Goal: Obtain resource: Download file/media

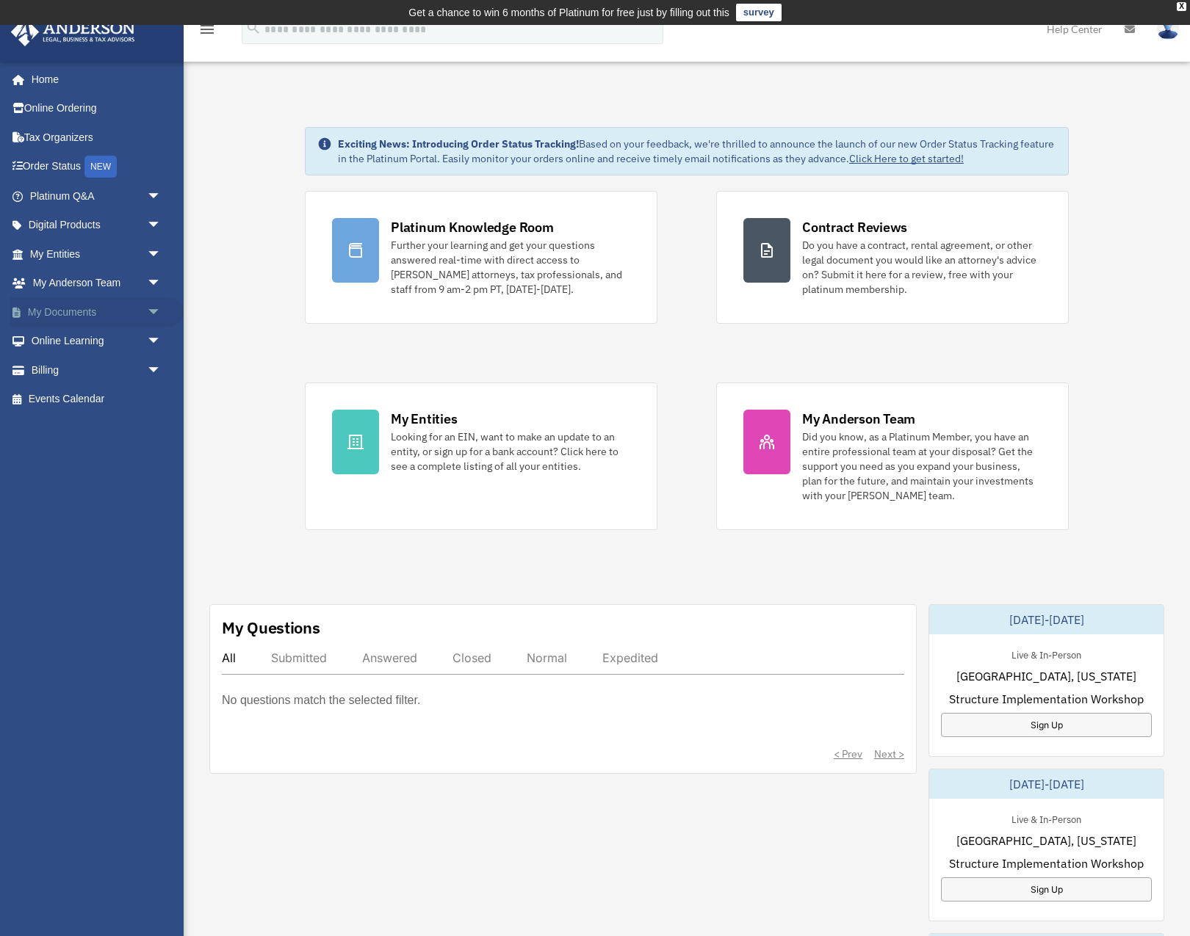
click at [153, 308] on span "arrow_drop_down" at bounding box center [161, 312] width 29 height 30
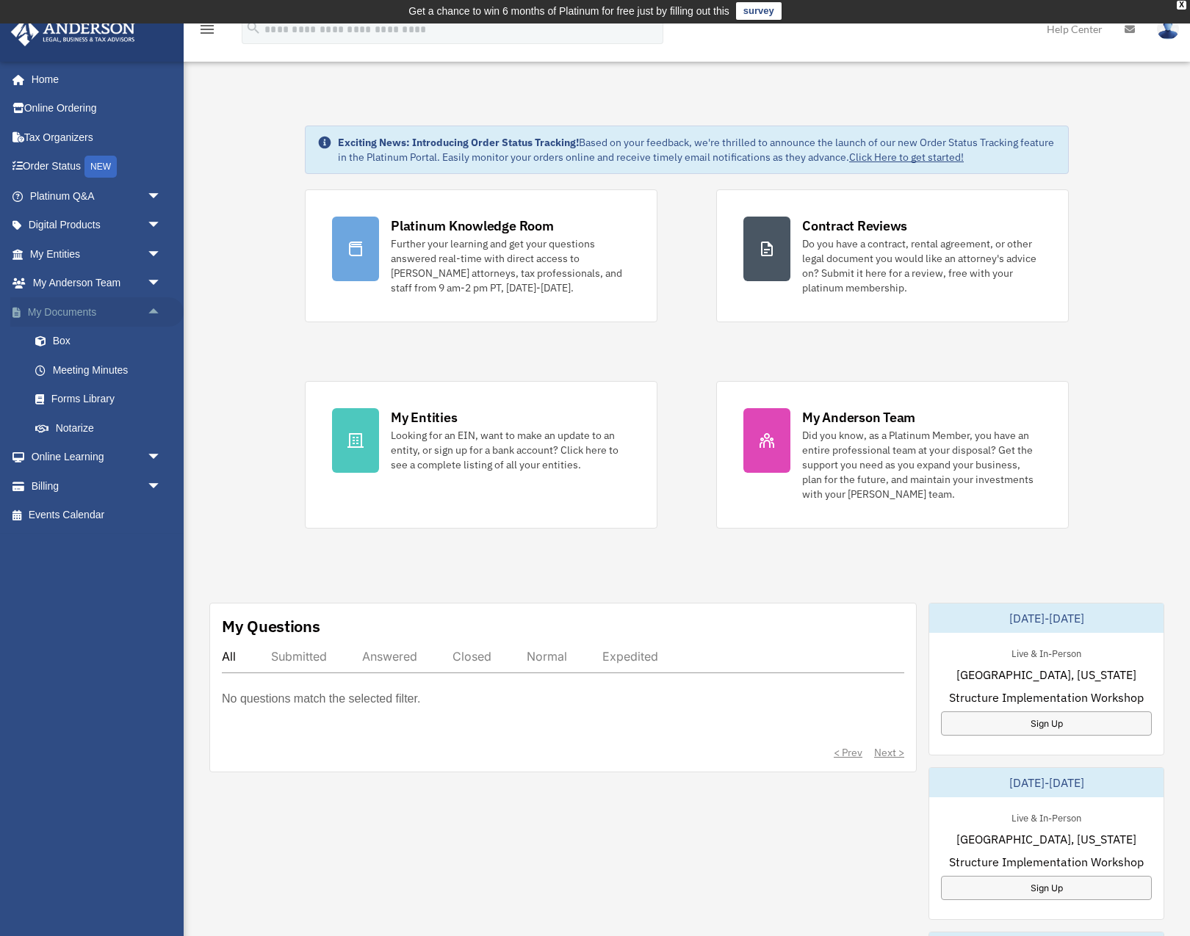
scroll to position [2, 0]
click at [57, 336] on link "Box" at bounding box center [102, 341] width 163 height 29
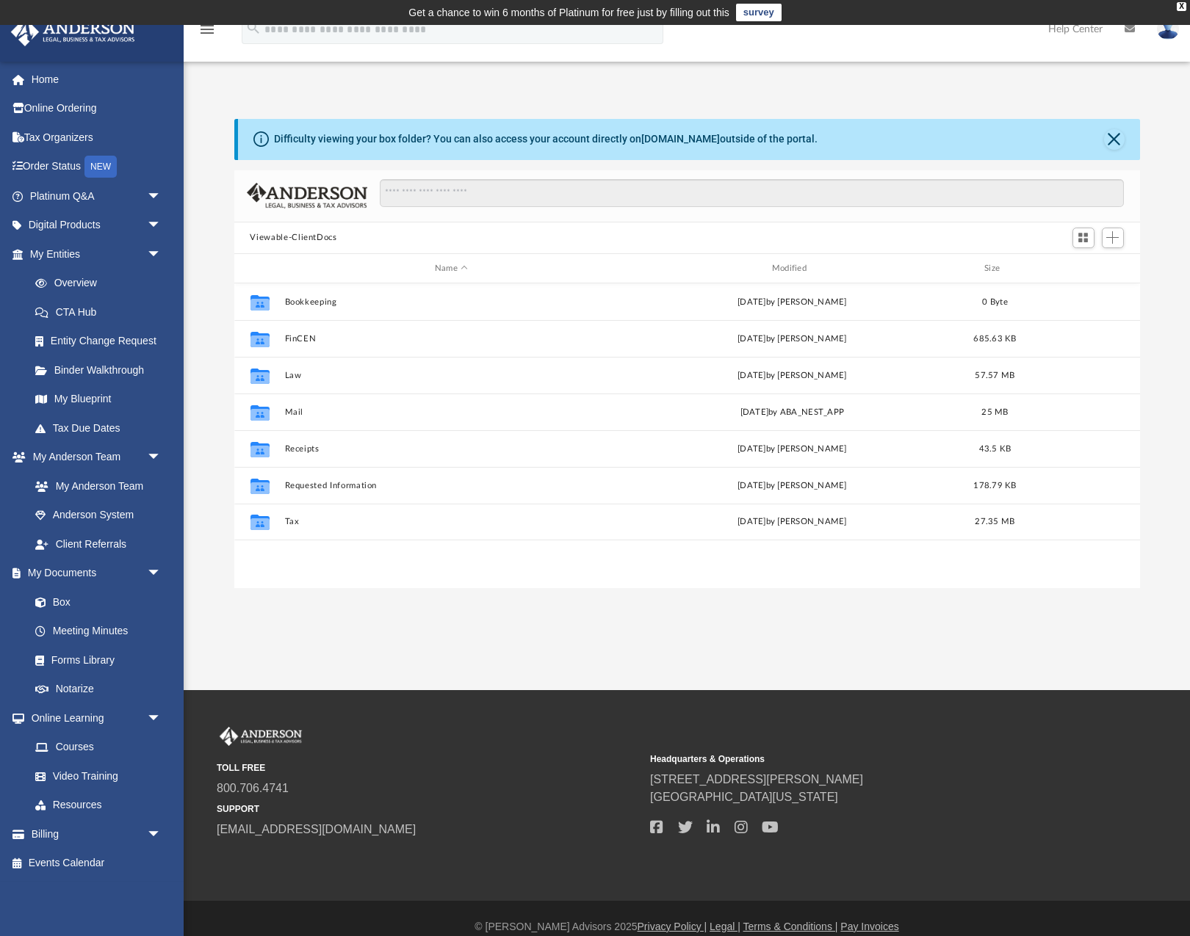
scroll to position [334, 906]
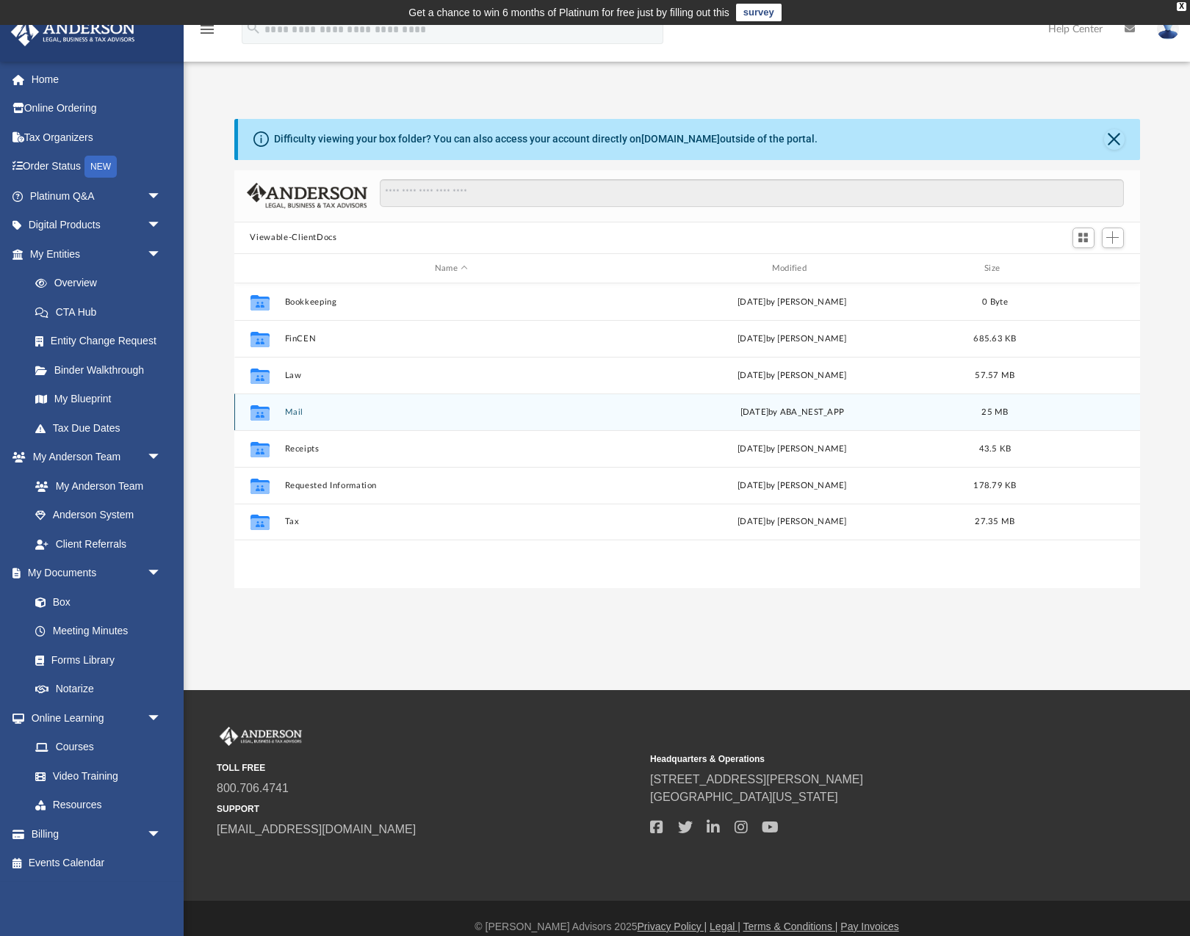
click at [291, 407] on div "Collaborated Folder Mail yesterday by ABA_NEST_APP 25 MB" at bounding box center [687, 412] width 906 height 37
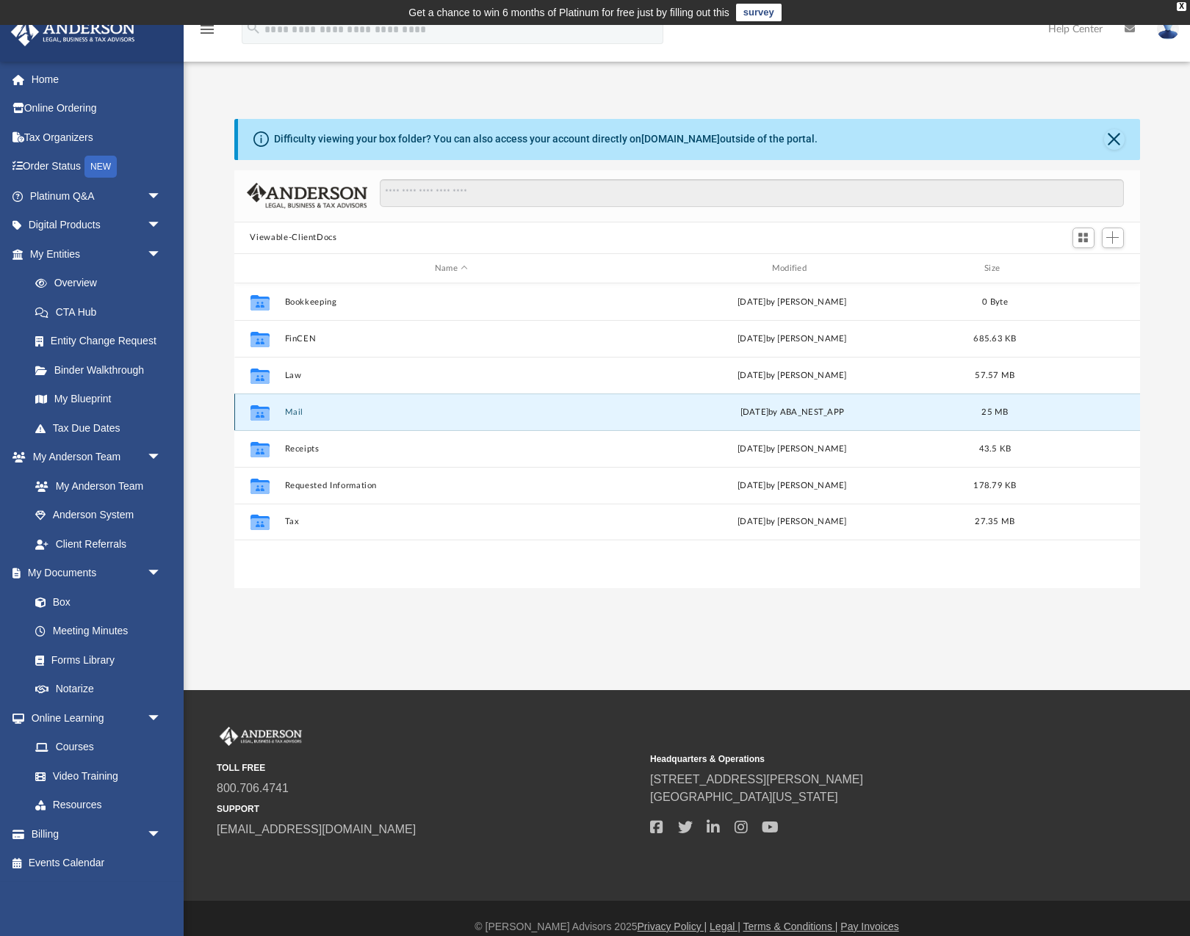
click at [292, 412] on button "Mail" at bounding box center [451, 413] width 334 height 10
click at [291, 411] on button "Mail" at bounding box center [451, 413] width 334 height 10
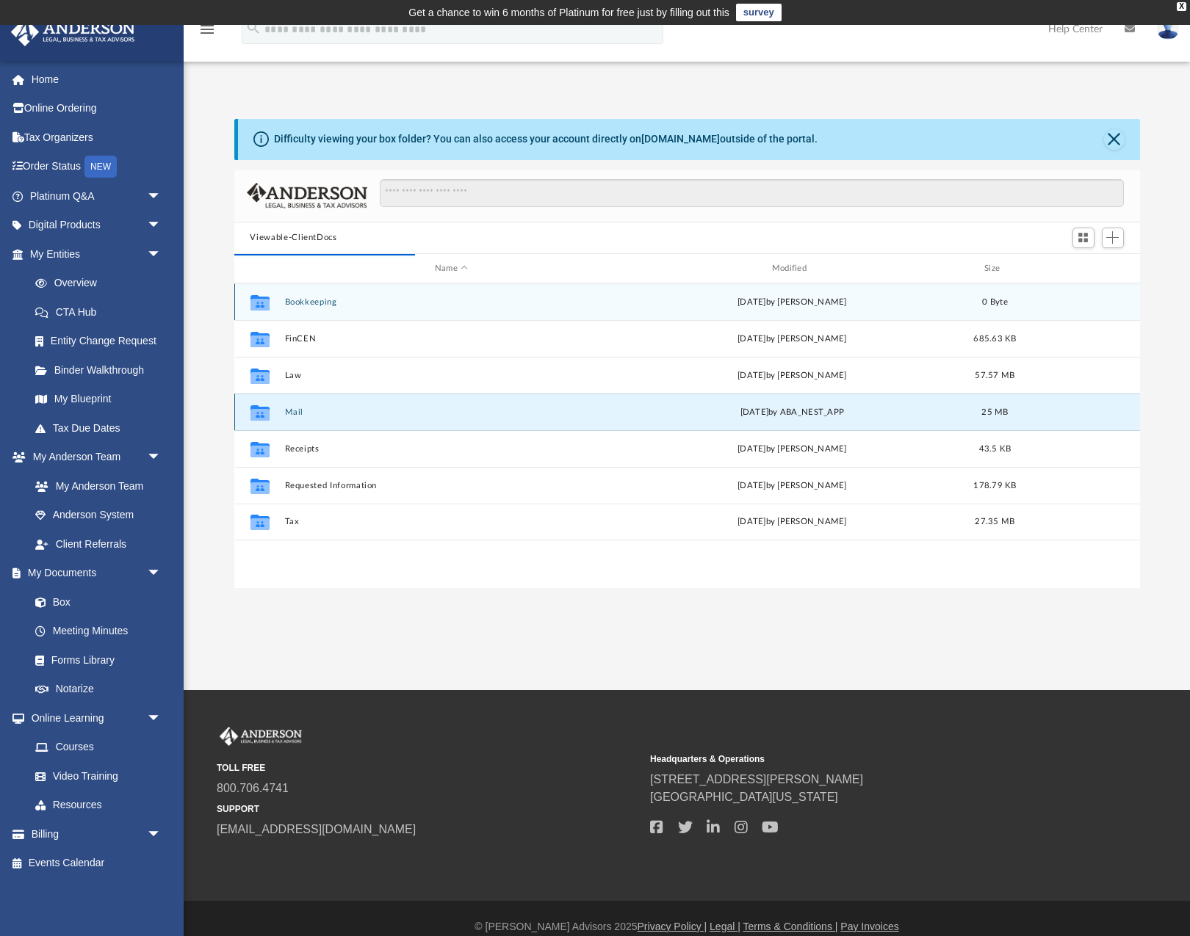
click at [379, 413] on button "Mail" at bounding box center [451, 413] width 334 height 10
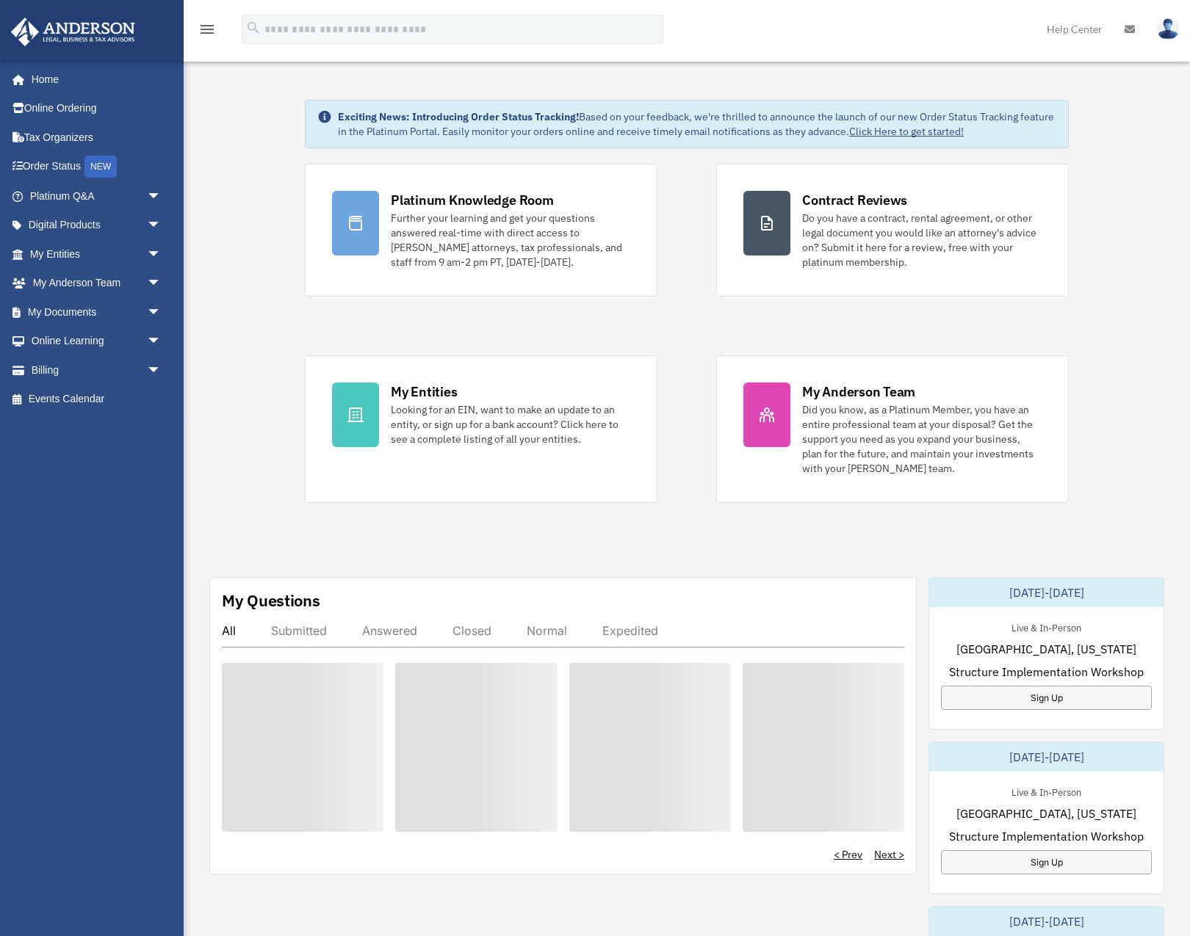
scroll to position [2, 0]
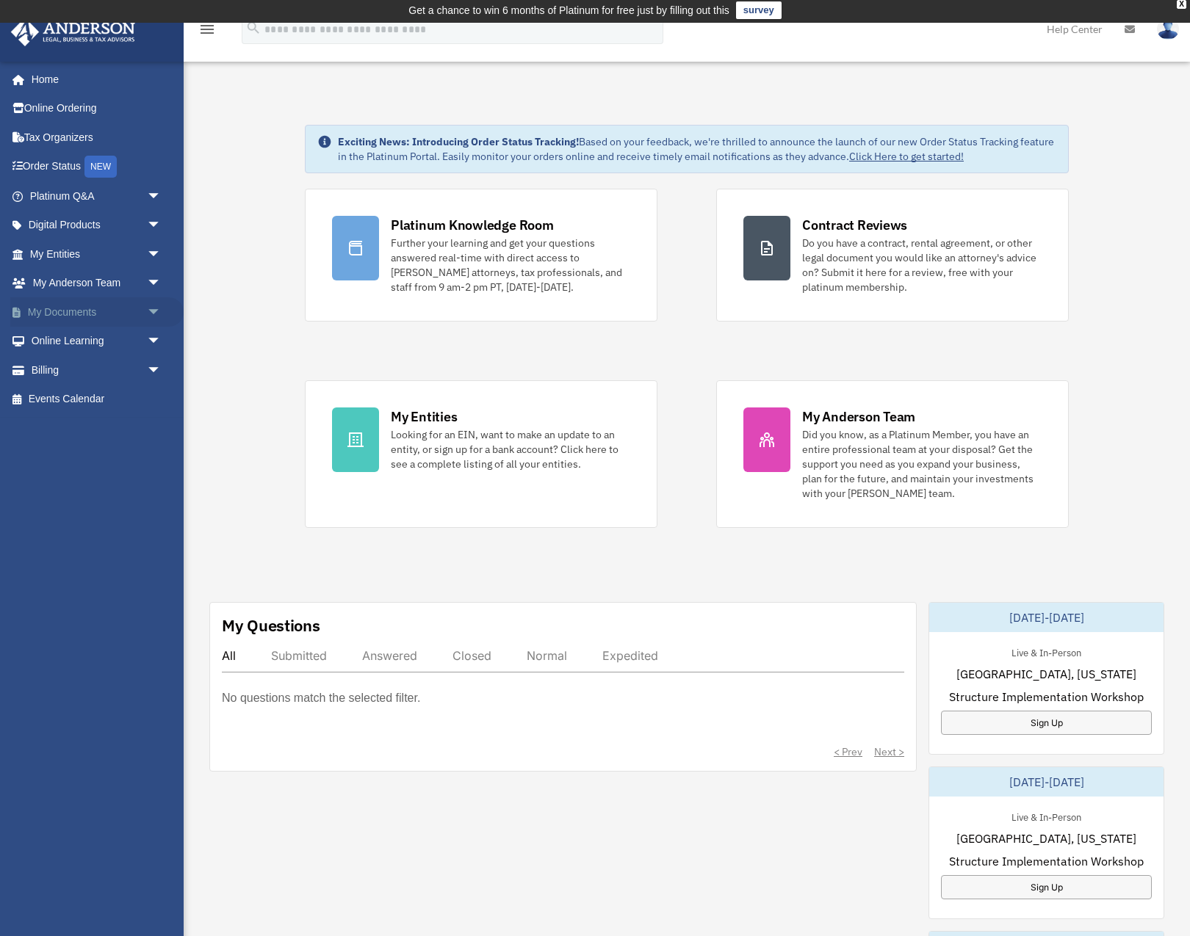
click at [151, 308] on span "arrow_drop_down" at bounding box center [161, 312] width 29 height 30
click at [61, 336] on link "Box" at bounding box center [102, 341] width 163 height 29
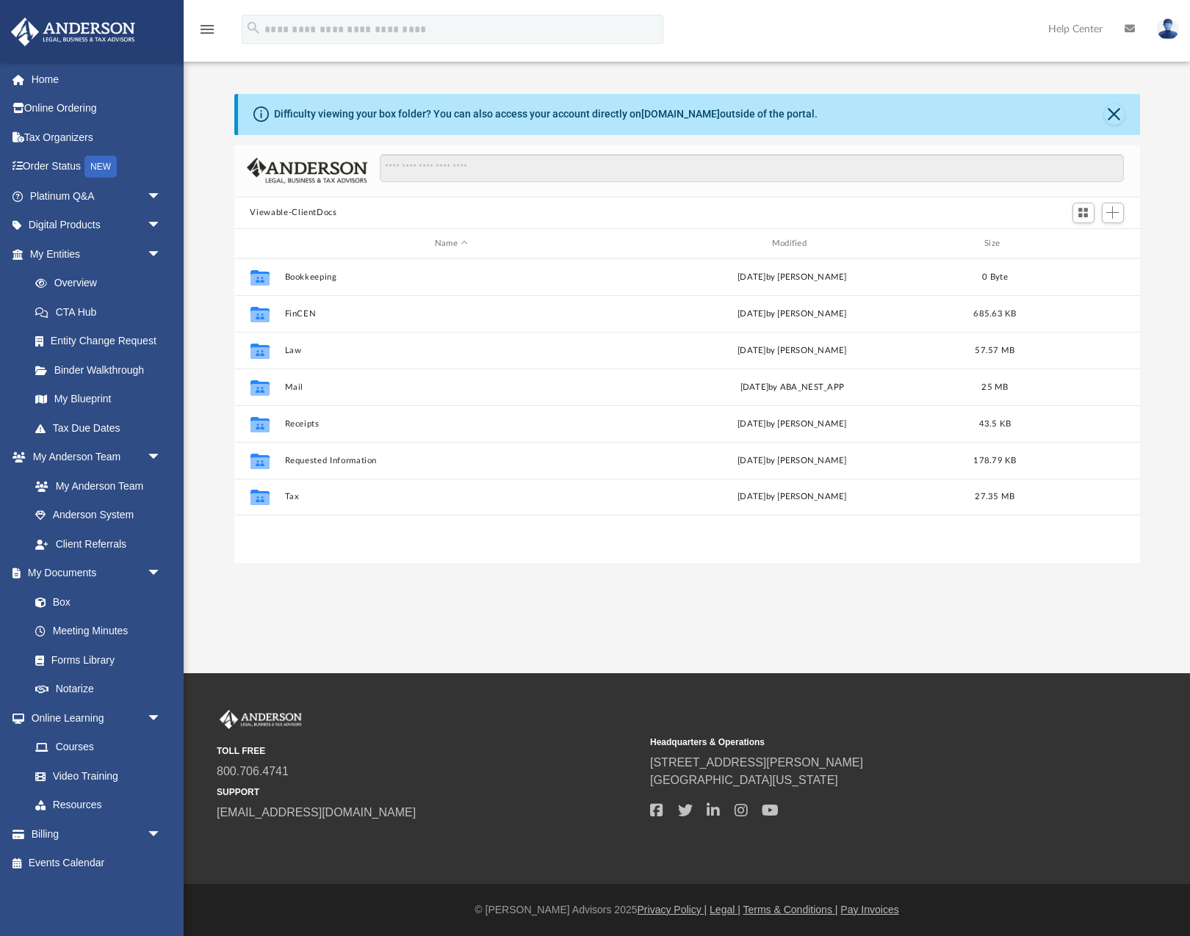
scroll to position [334, 906]
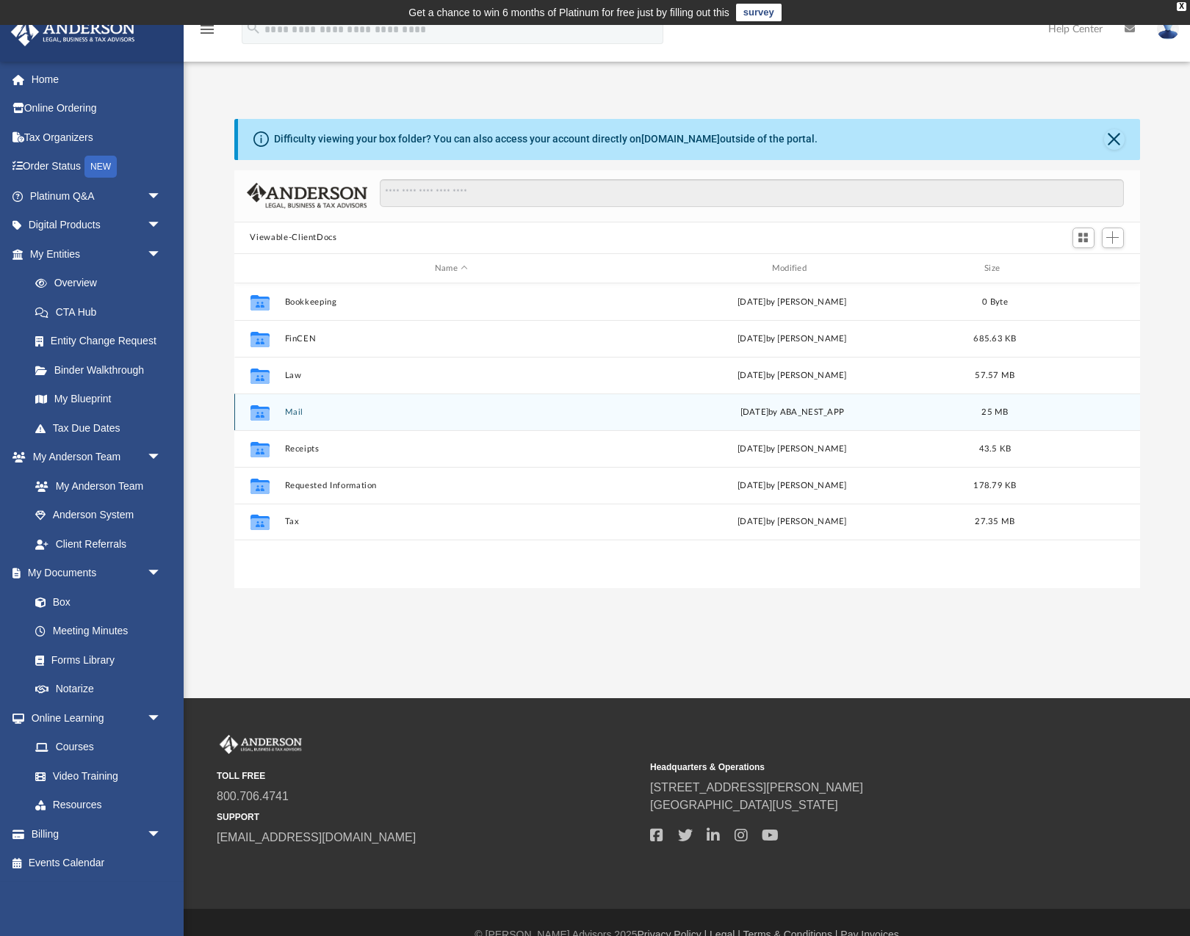
click at [296, 414] on button "Mail" at bounding box center [451, 413] width 334 height 10
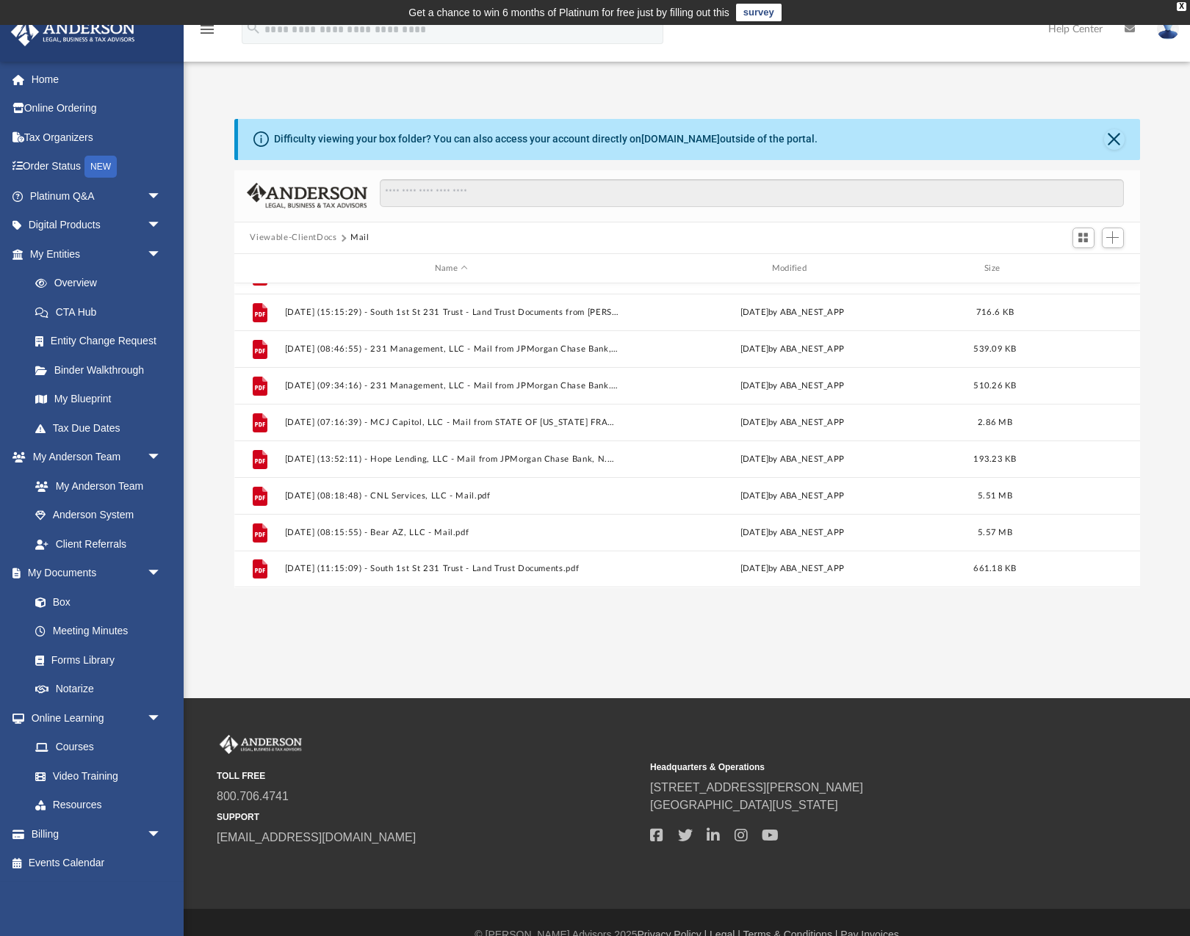
scroll to position [981, 0]
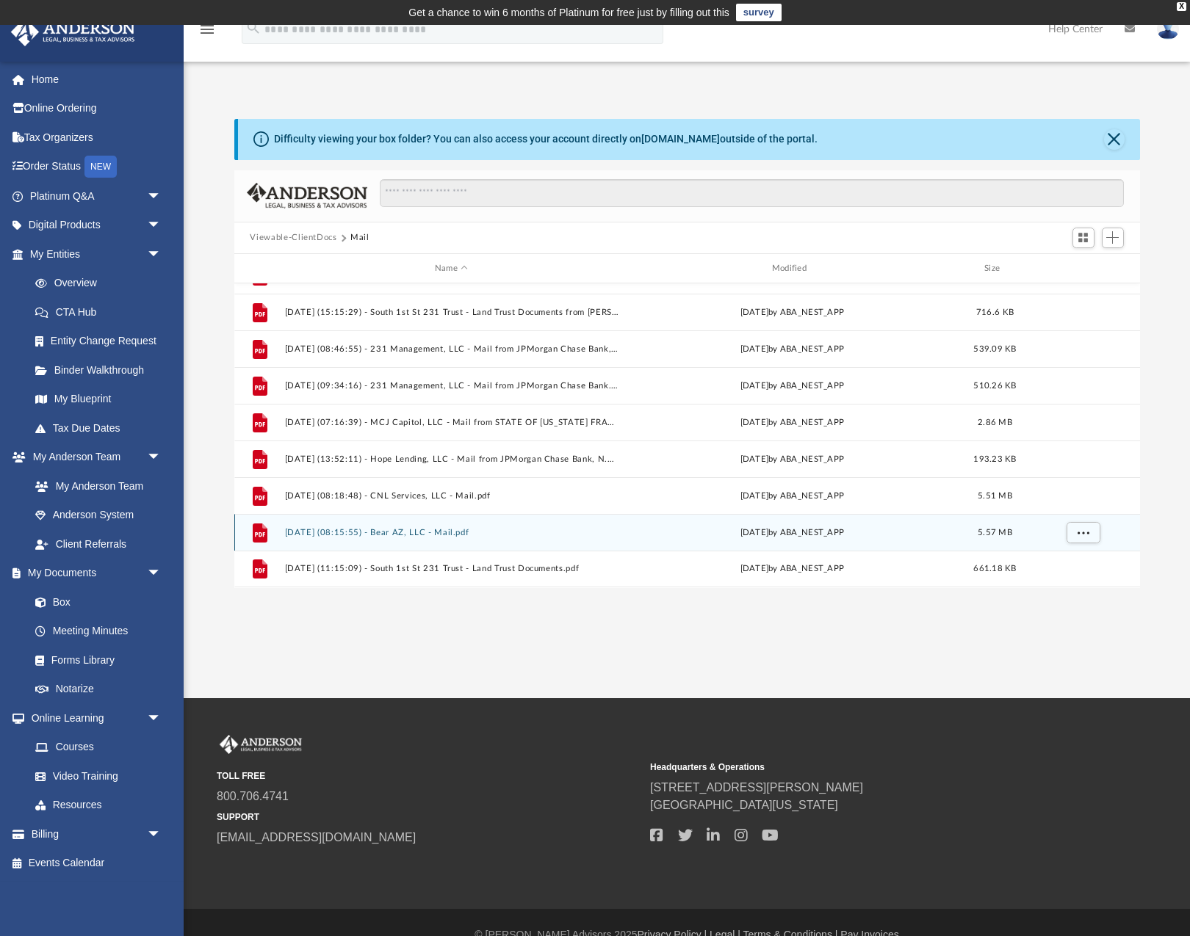
click at [401, 533] on button "2025.10.01 (08:15:55) - Bear AZ, LLC - Mail.pdf" at bounding box center [451, 533] width 334 height 10
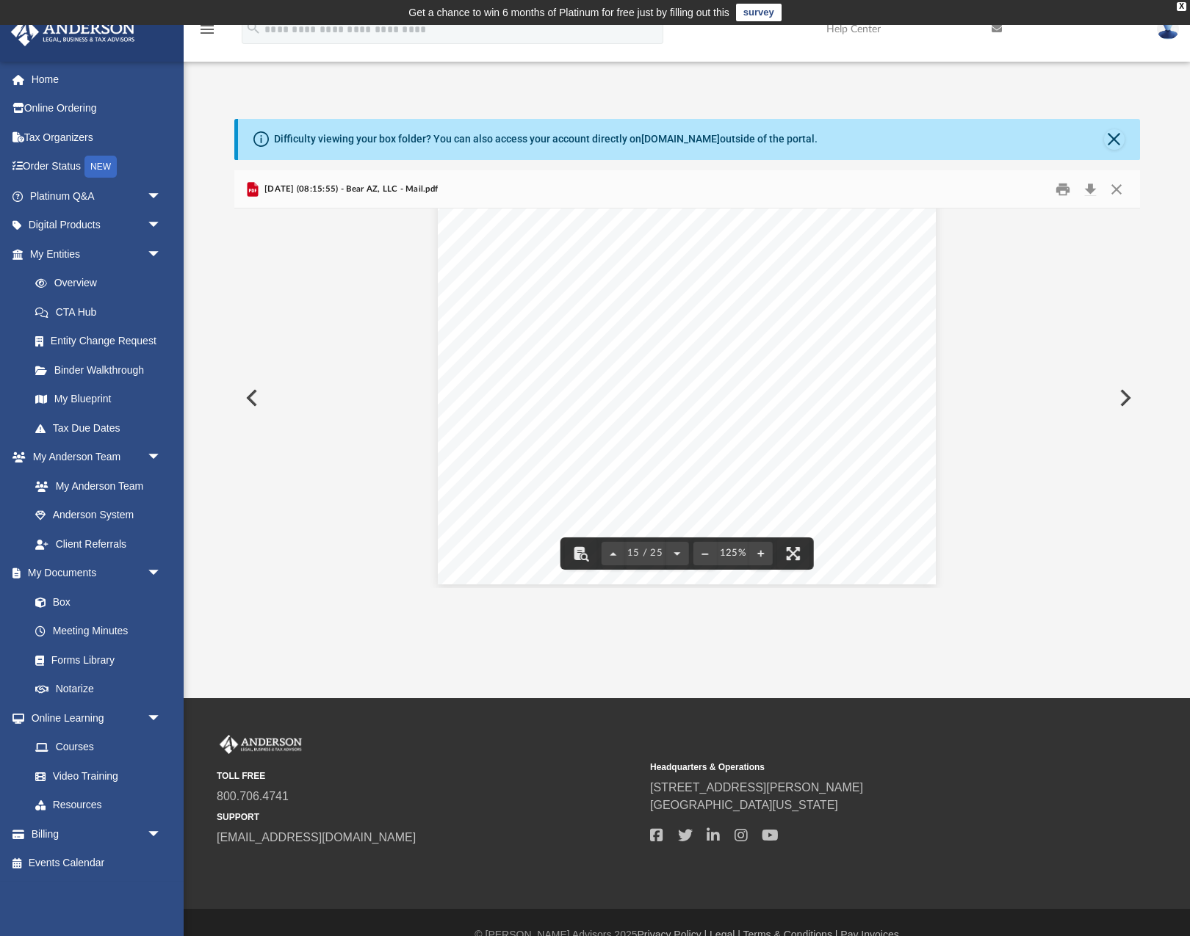
scroll to position [9552, 0]
click at [1118, 188] on button "Close" at bounding box center [1116, 189] width 26 height 23
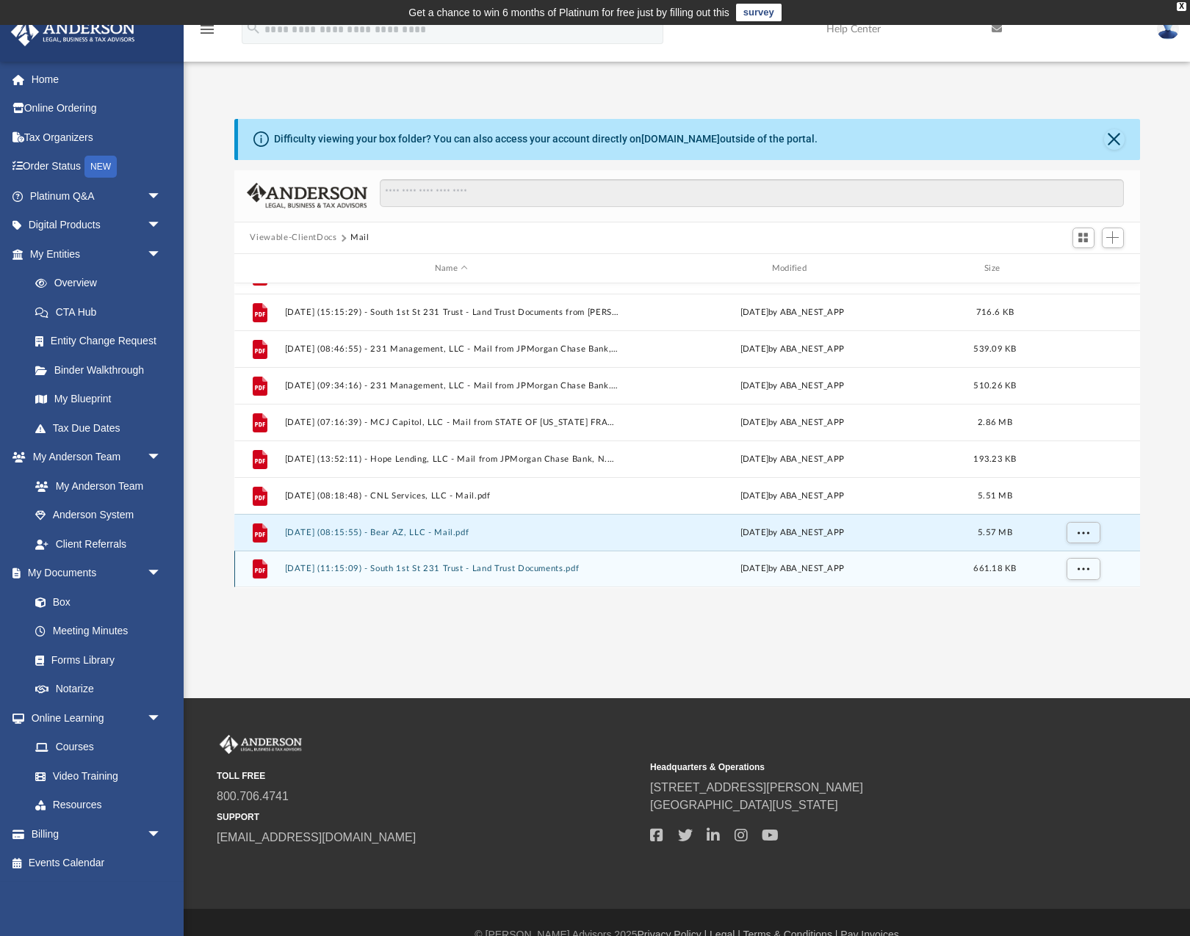
click at [459, 568] on button "2025.10.01 (11:15:09) - South 1st St 231 Trust - Land Trust Documents.pdf" at bounding box center [451, 570] width 334 height 10
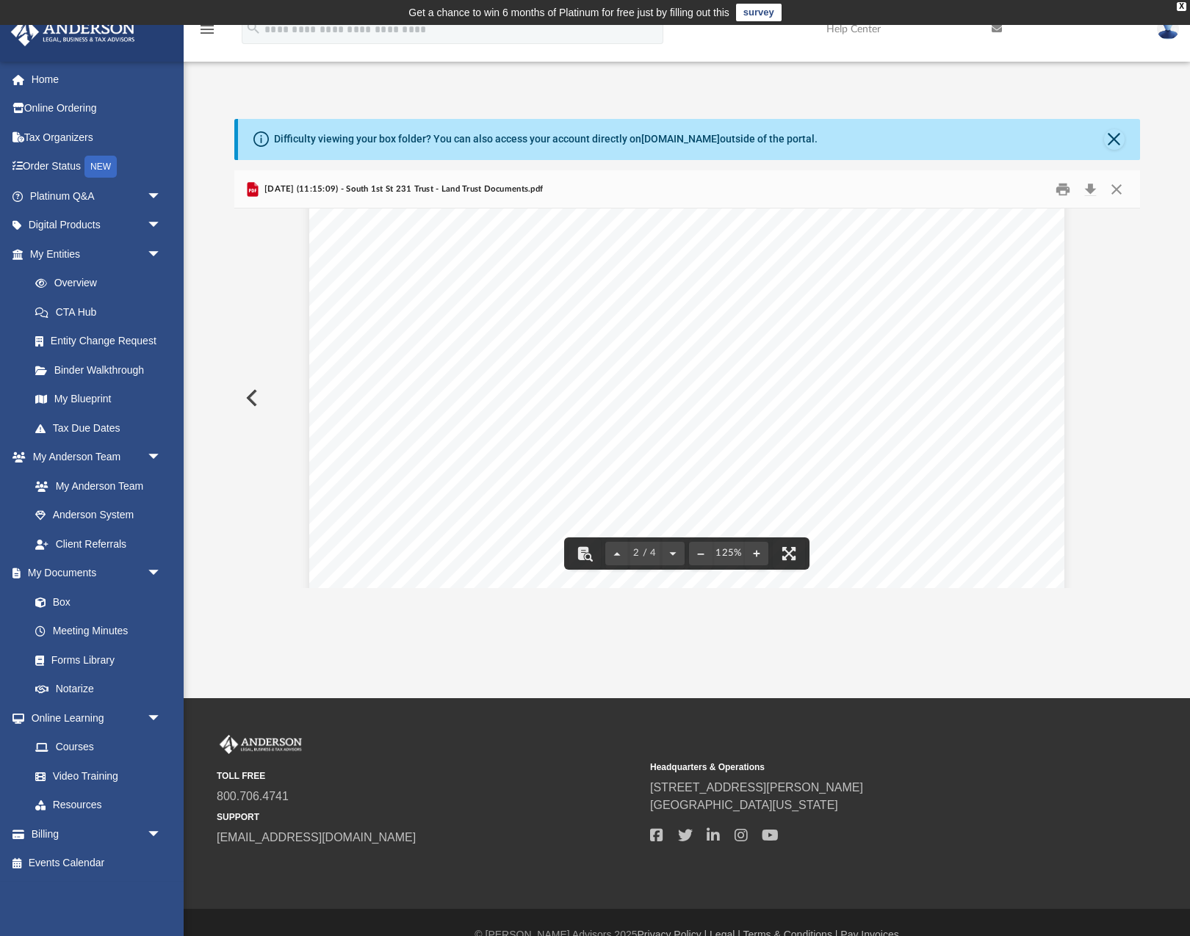
scroll to position [1271, 0]
click at [1101, 238] on div "Document Viewer" at bounding box center [687, 779] width 906 height 3685
click at [1091, 190] on button "Download" at bounding box center [1090, 189] width 26 height 23
type input "**********"
